Goal: Task Accomplishment & Management: Manage account settings

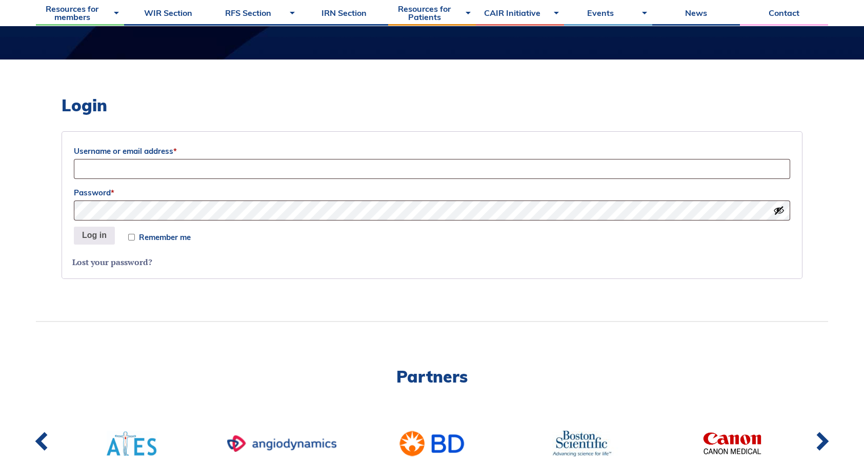
scroll to position [238, 0]
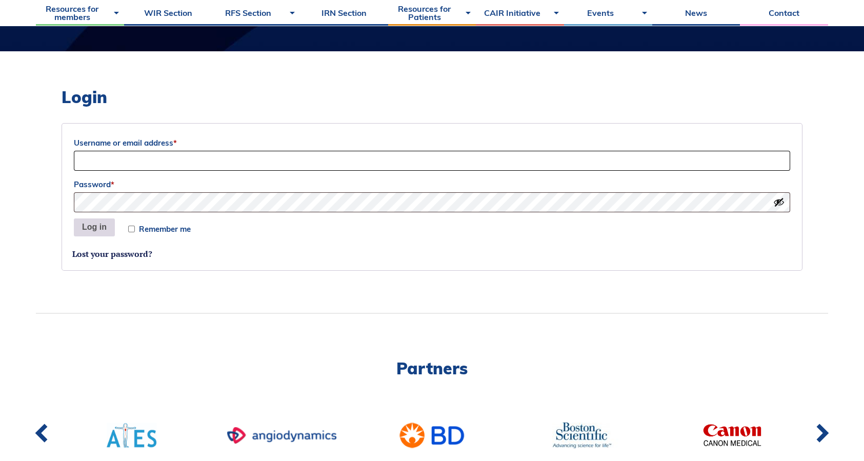
type input "[EMAIL_ADDRESS][DOMAIN_NAME]"
click at [96, 230] on button "Log in" at bounding box center [94, 228] width 41 height 18
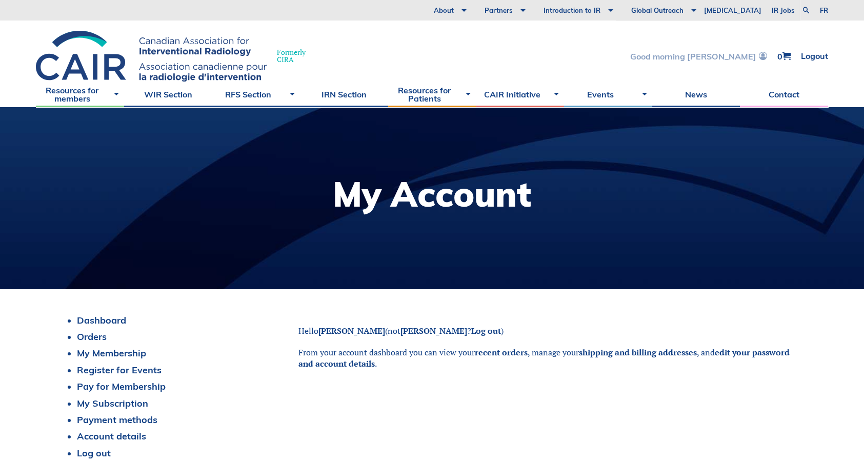
click at [752, 56] on link "Good morning [PERSON_NAME]" at bounding box center [698, 56] width 137 height 9
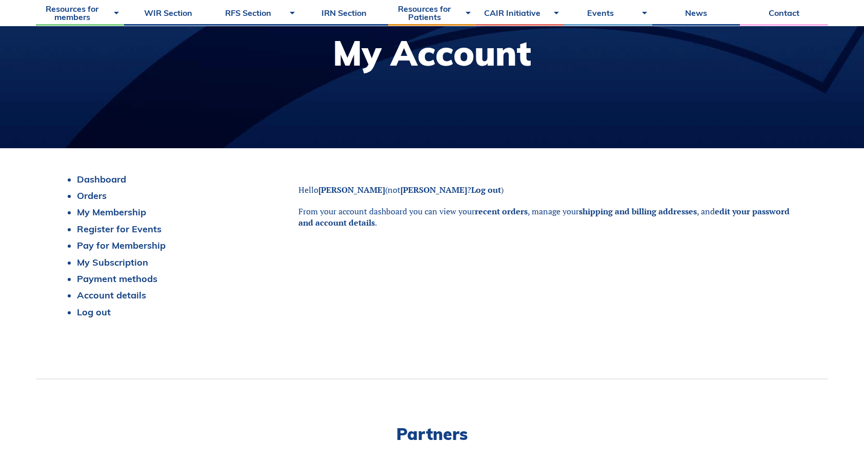
scroll to position [142, 0]
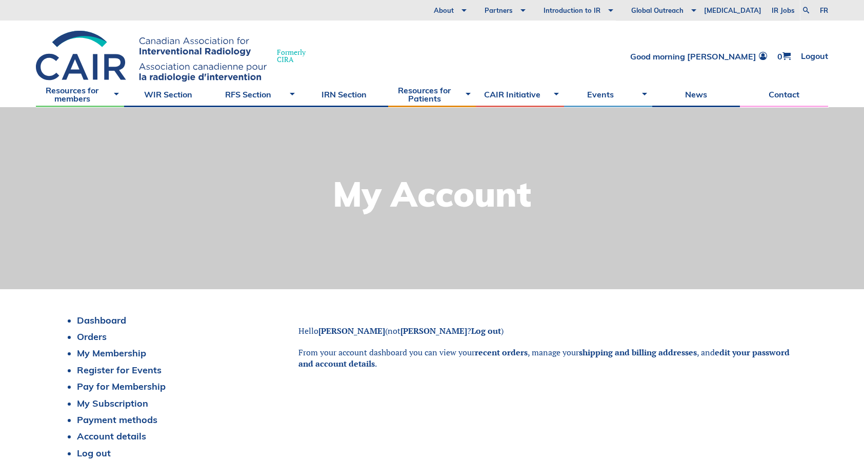
scroll to position [130, 0]
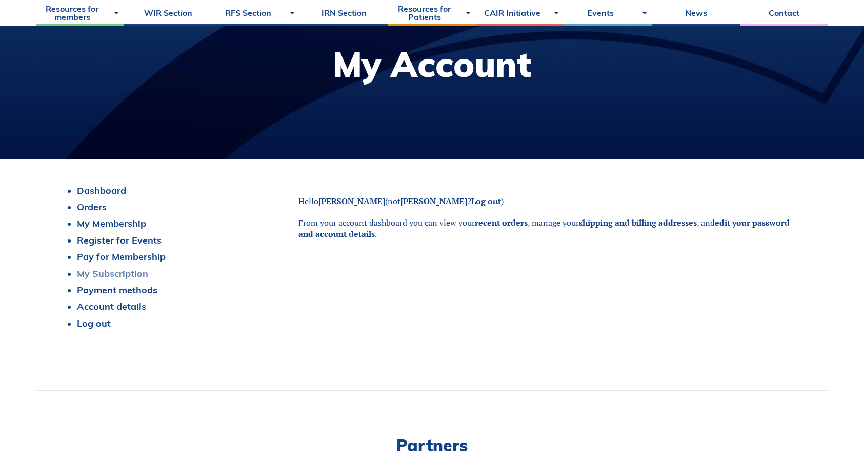
click at [100, 269] on link "My Subscription" at bounding box center [112, 274] width 71 height 12
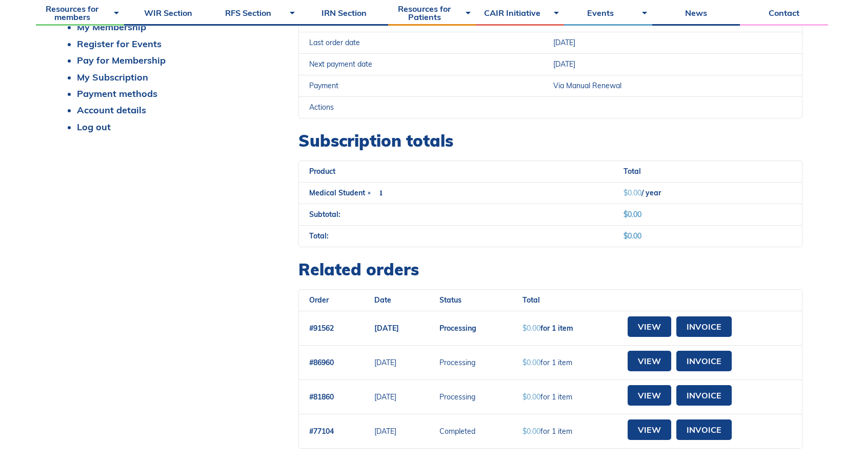
scroll to position [328, 0]
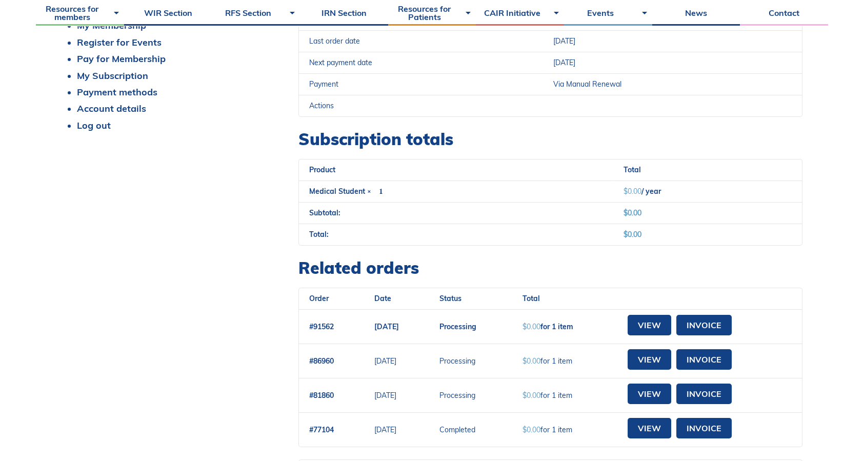
click at [244, 274] on div "Dashboard Orders My Membership Register for Events Pay for Membership My Subscr…" at bounding box center [432, 361] width 741 height 748
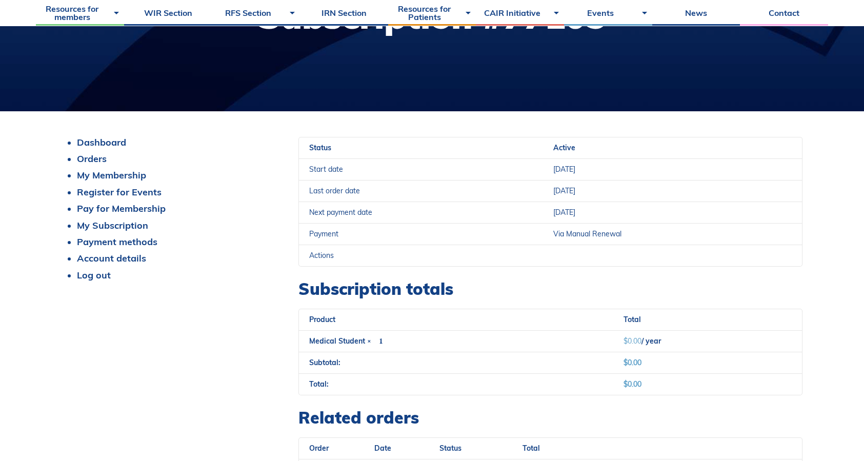
scroll to position [172, 0]
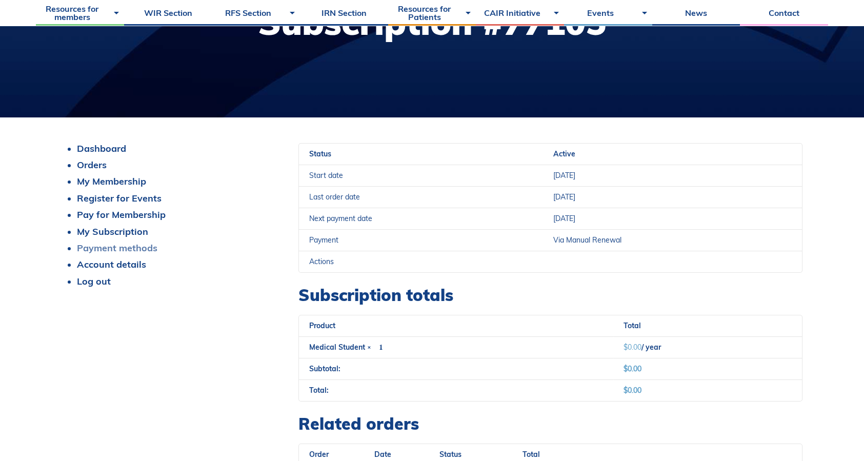
click at [142, 249] on link "Payment methods" at bounding box center [117, 248] width 81 height 12
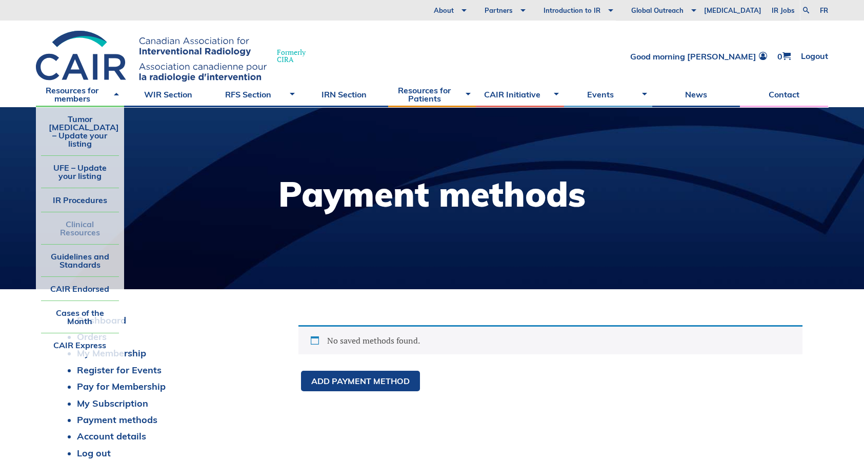
click at [85, 226] on link "Clinical Resources" at bounding box center [80, 228] width 78 height 32
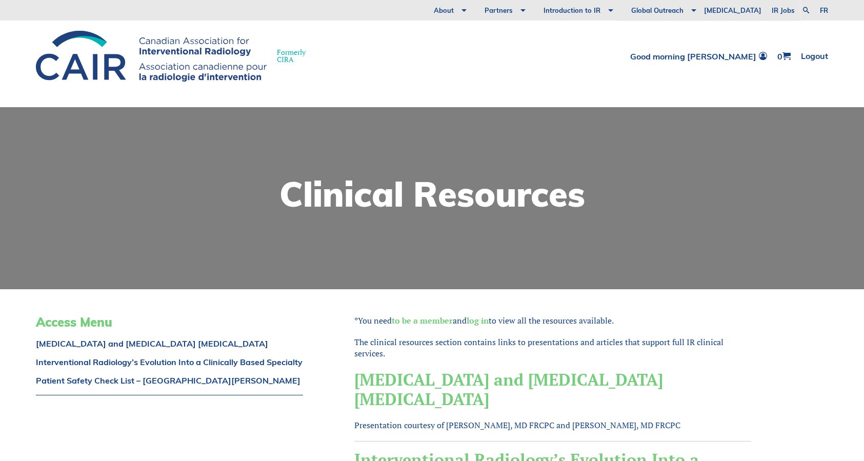
scroll to position [129, 0]
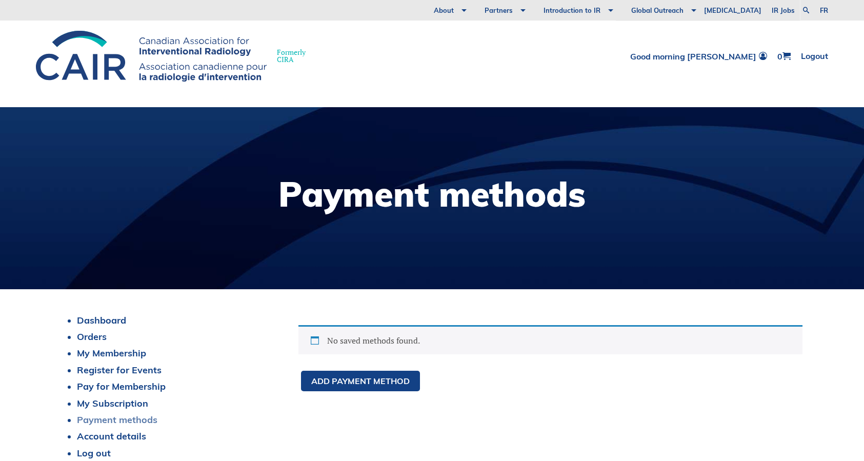
scroll to position [155, 0]
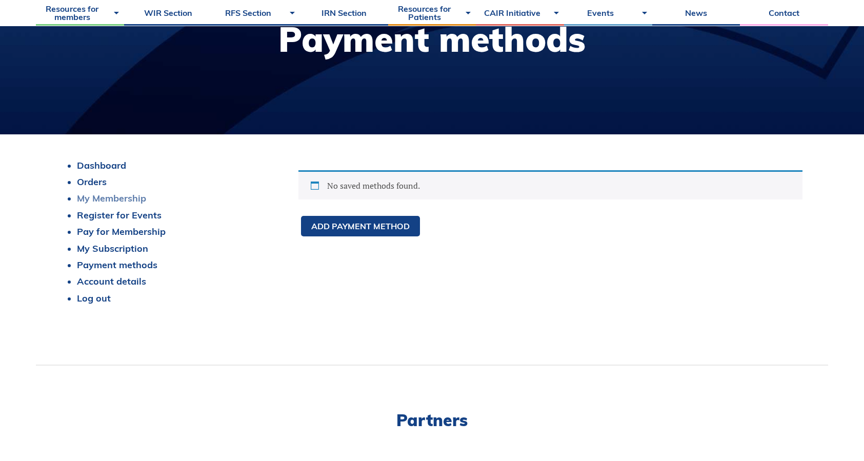
click at [111, 194] on link "My Membership" at bounding box center [111, 198] width 69 height 12
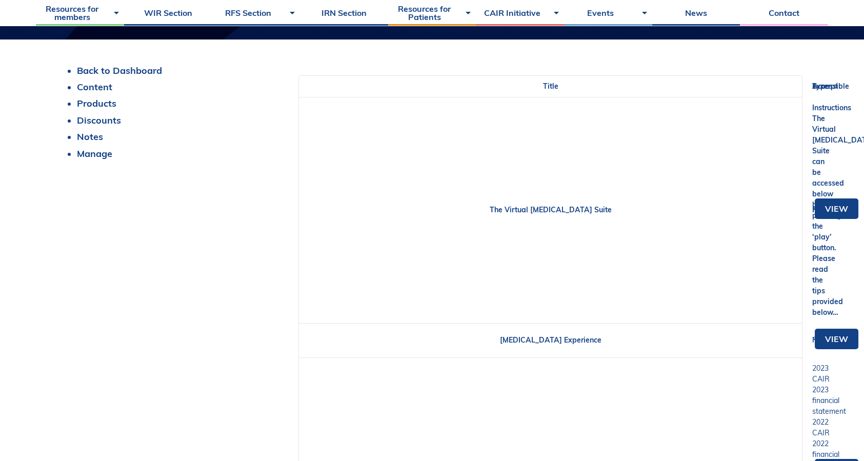
scroll to position [237, 0]
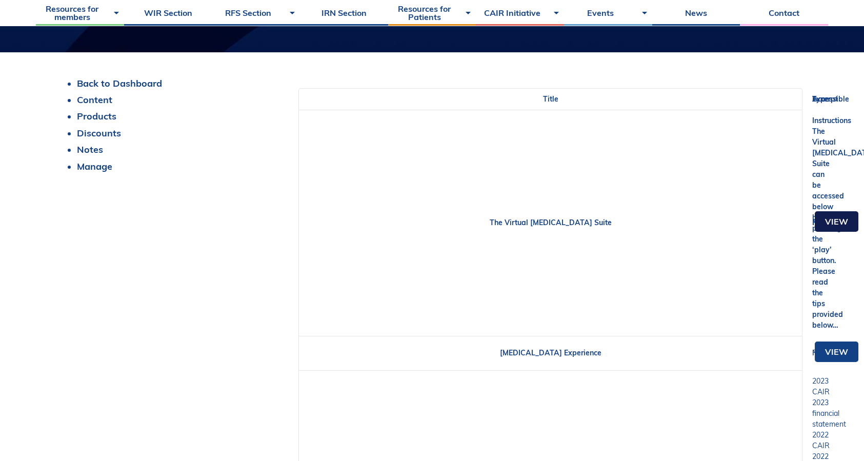
click at [835, 217] on link "View" at bounding box center [837, 221] width 44 height 21
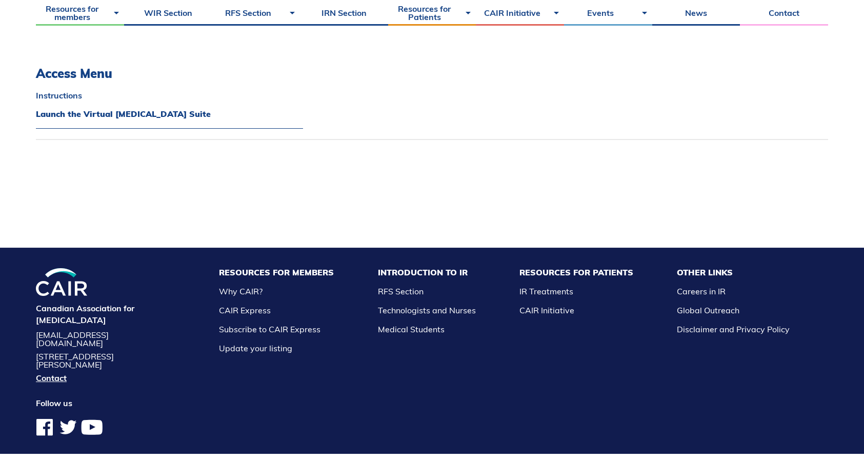
scroll to position [784, 0]
